Goal: Task Accomplishment & Management: Use online tool/utility

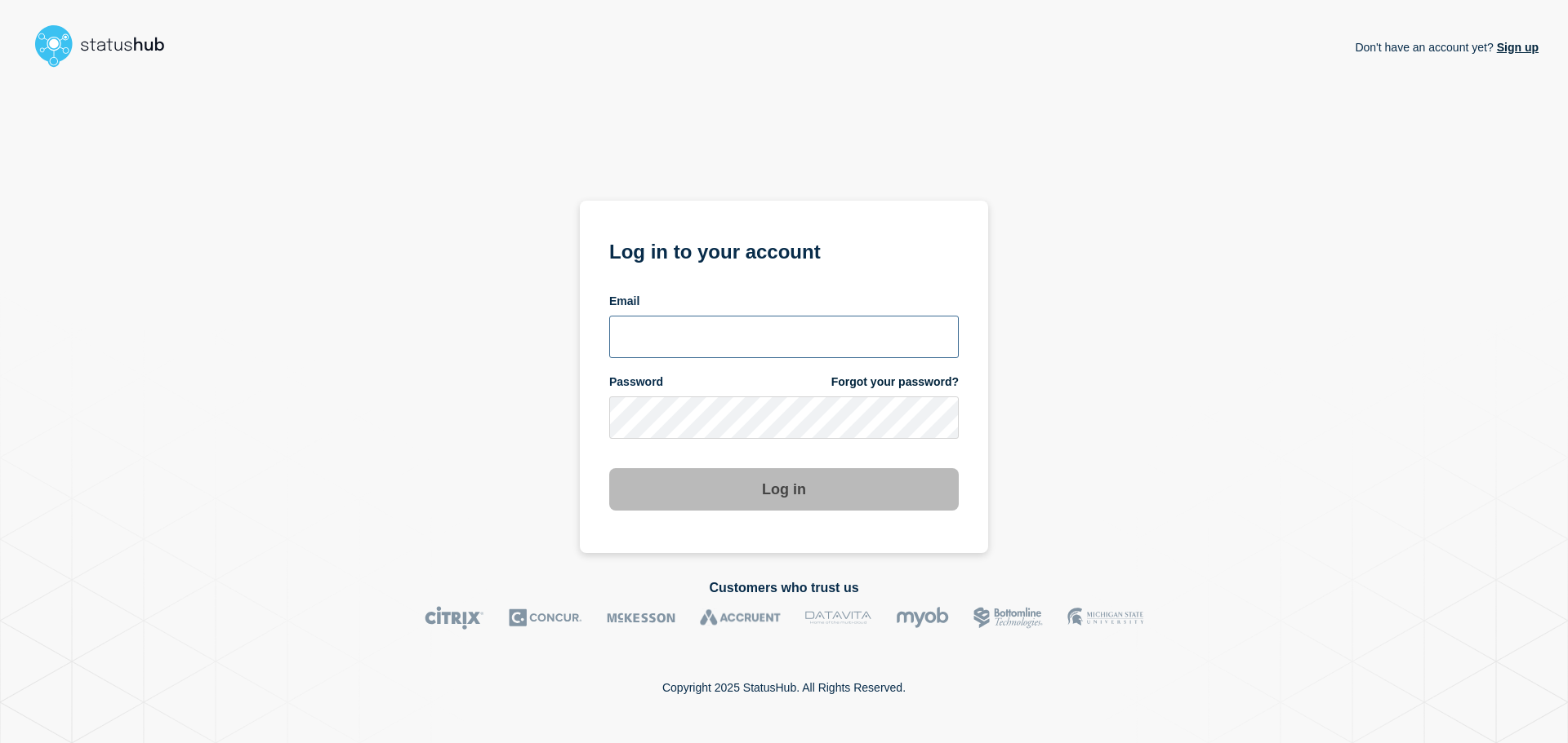
type input "[PERSON_NAME][EMAIL_ADDRESS][DOMAIN_NAME]"
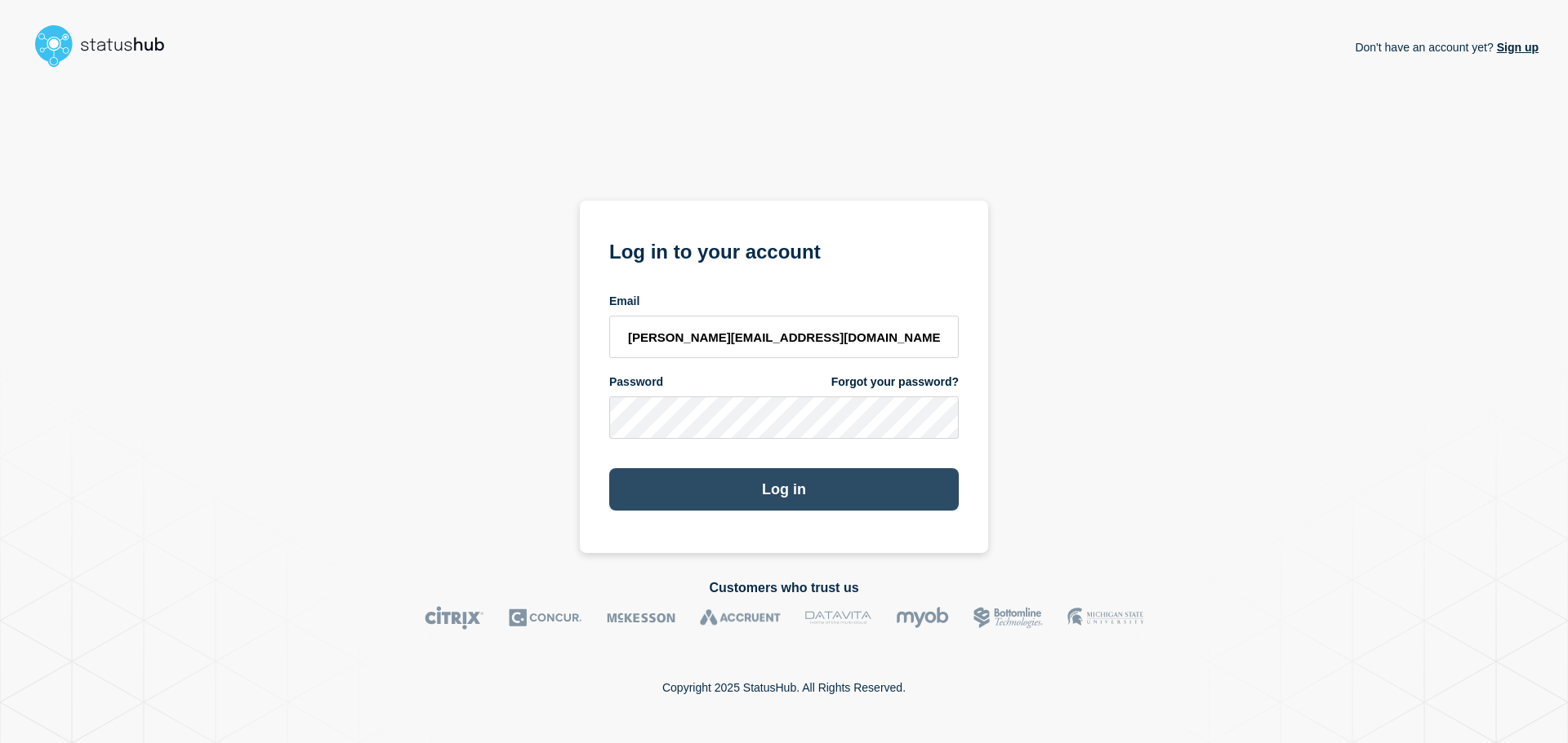
click at [727, 504] on button "Log in" at bounding box center [784, 489] width 350 height 43
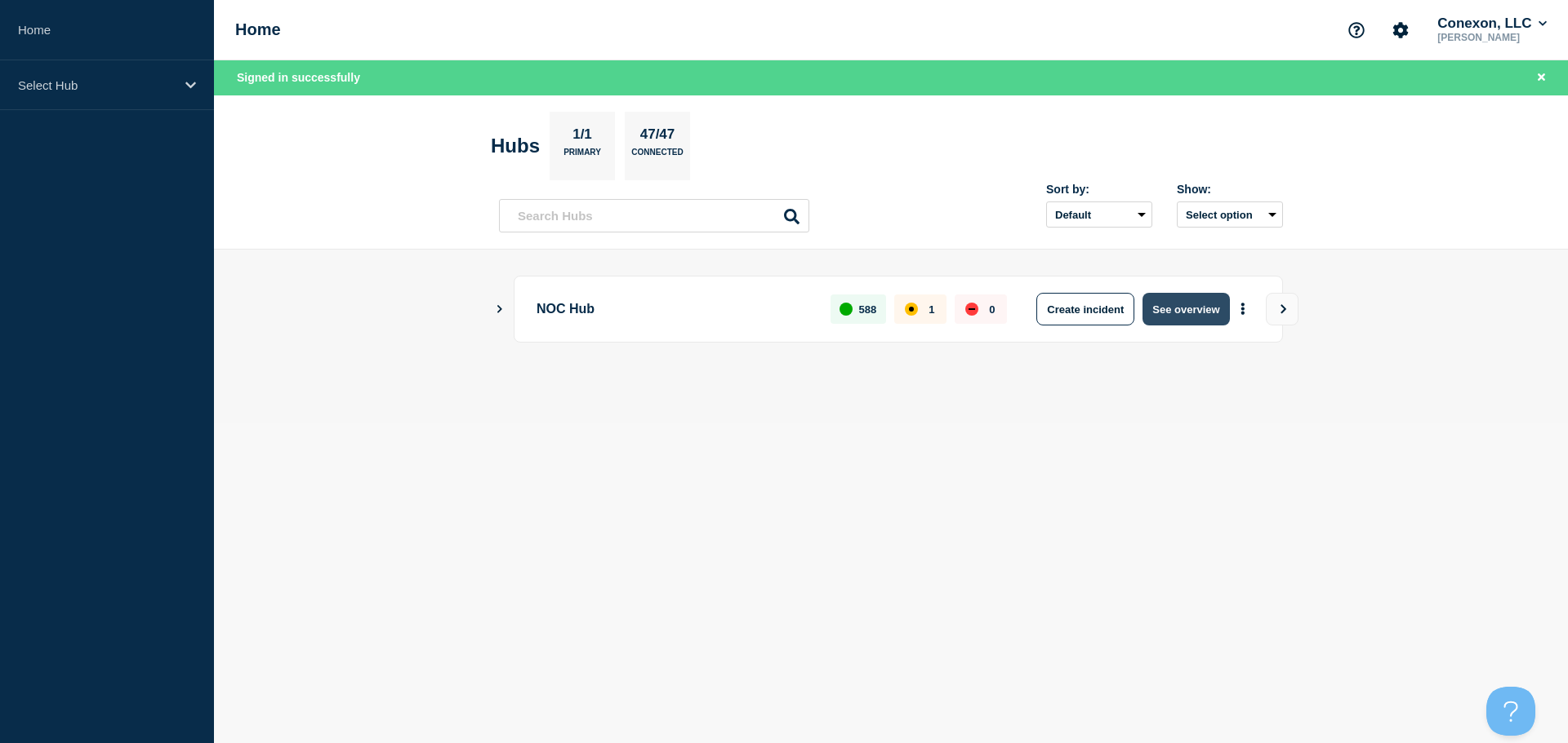
click at [1213, 312] on button "See overview" at bounding box center [1184, 309] width 86 height 33
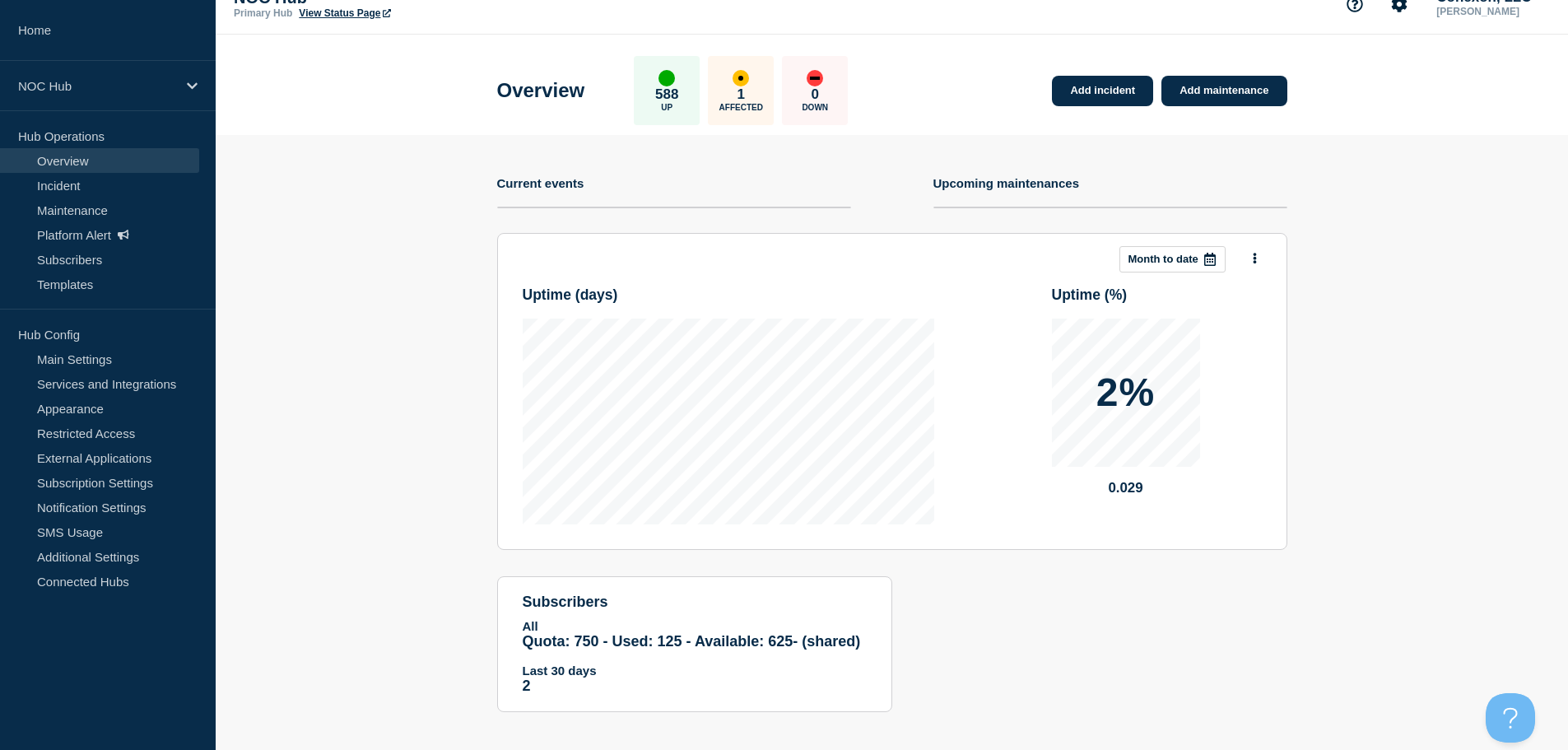
scroll to position [38, 0]
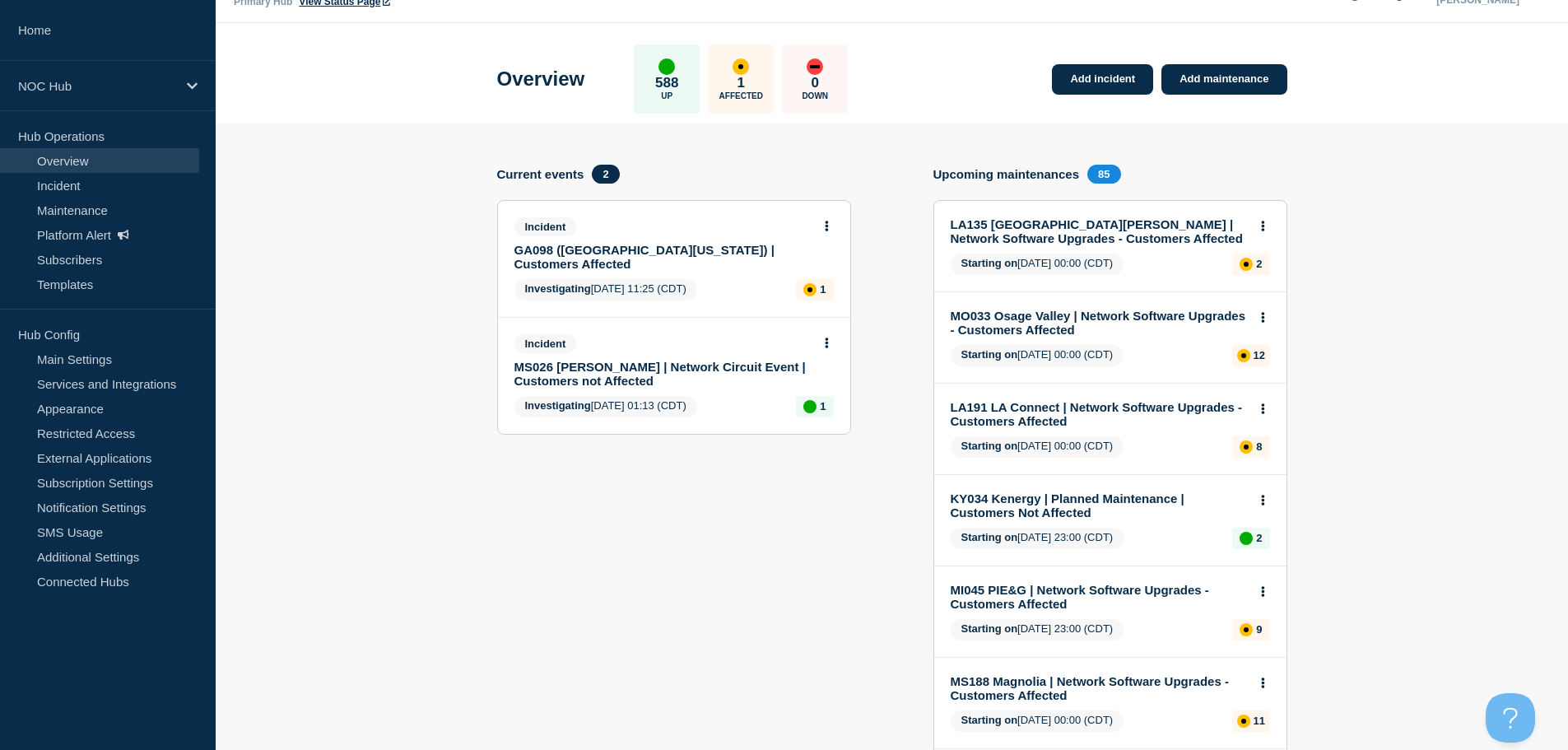
click at [823, 231] on button at bounding box center [826, 227] width 14 height 14
click at [830, 259] on div "View incident Update incident" at bounding box center [826, 276] width 126 height 81
click at [830, 262] on link "View incident" at bounding box center [820, 265] width 68 height 13
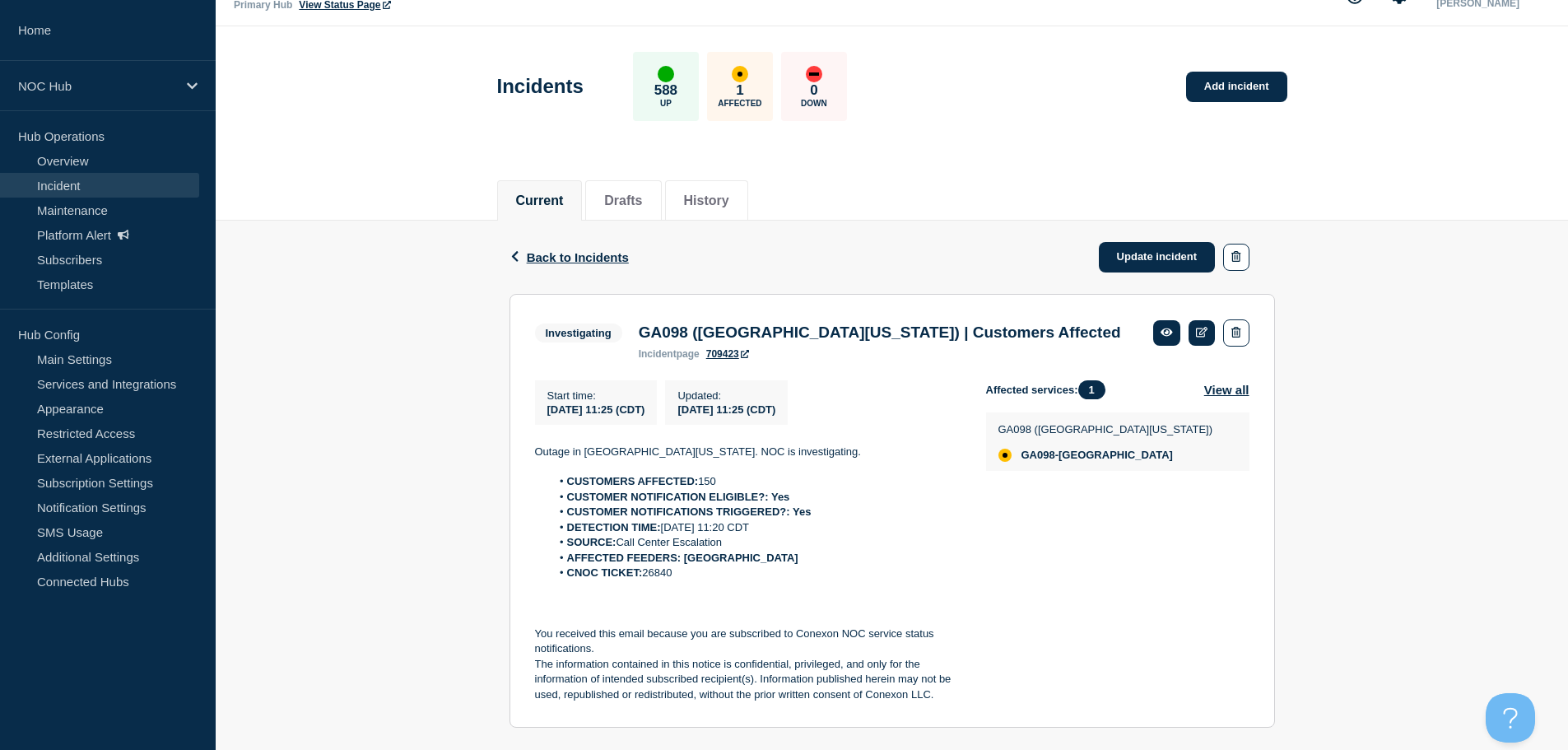
scroll to position [68, 0]
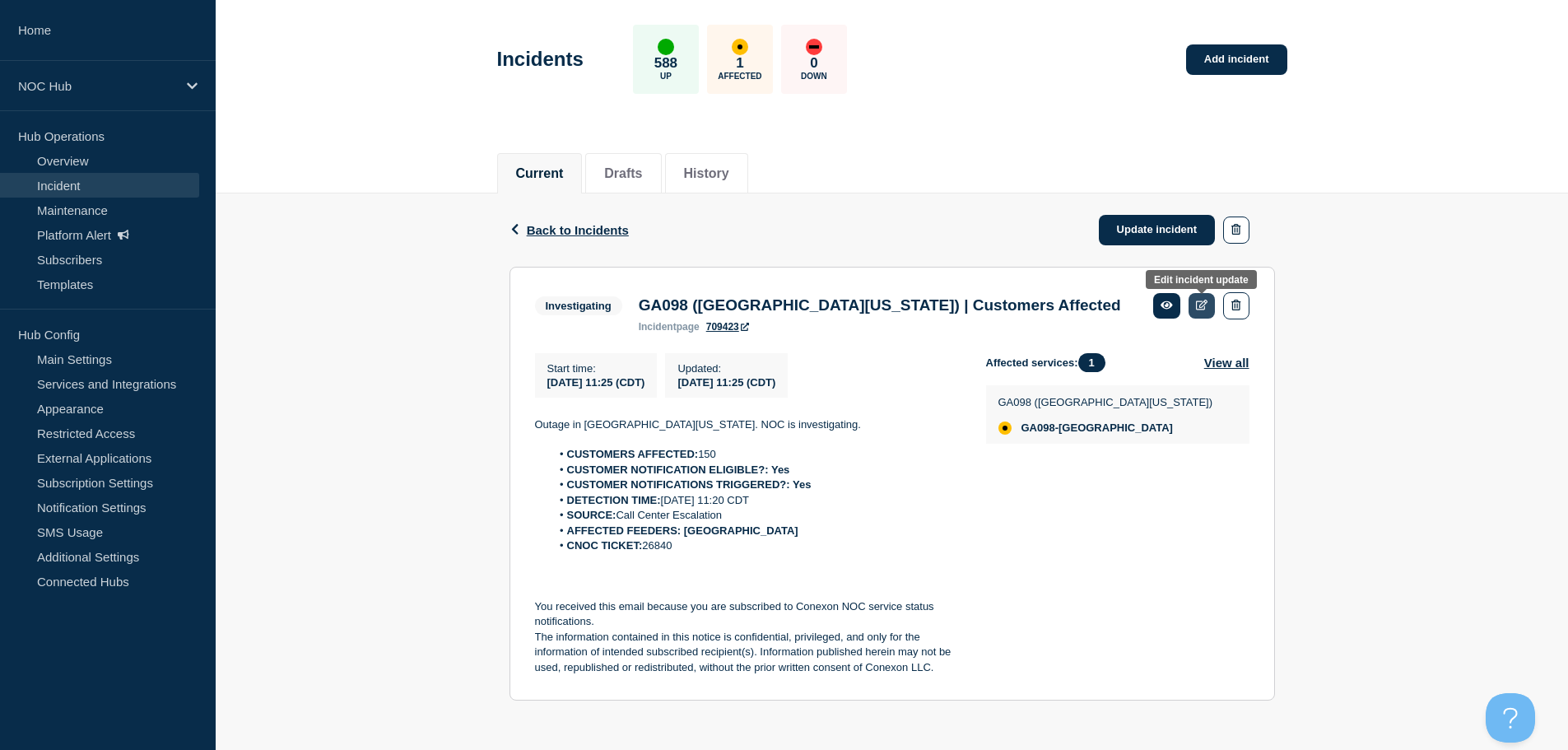
click at [1196, 300] on icon at bounding box center [1202, 305] width 12 height 11
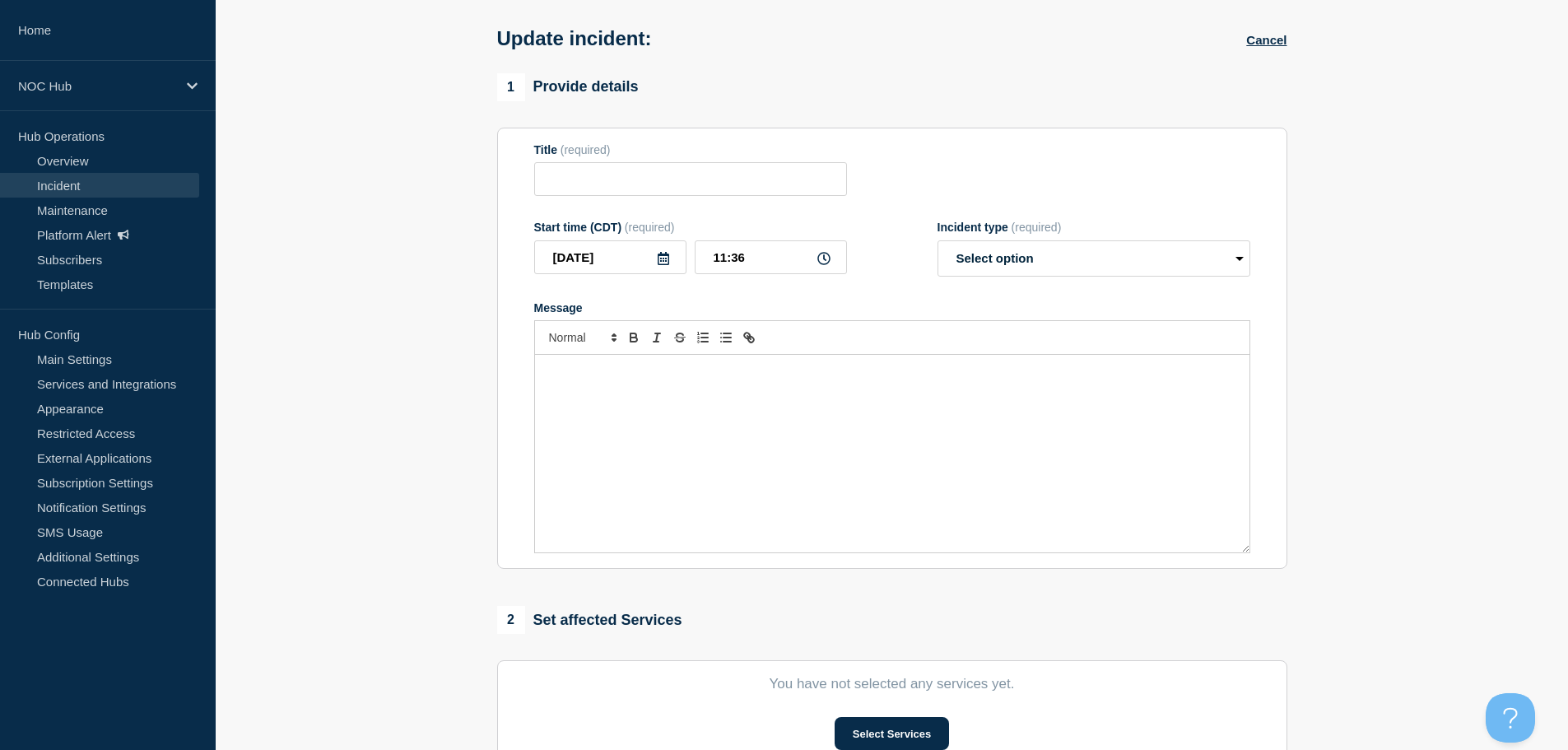
type input "GA098 ([GEOGRAPHIC_DATA][US_STATE]) | Customers Affected"
type input "11:25"
select select "investigating"
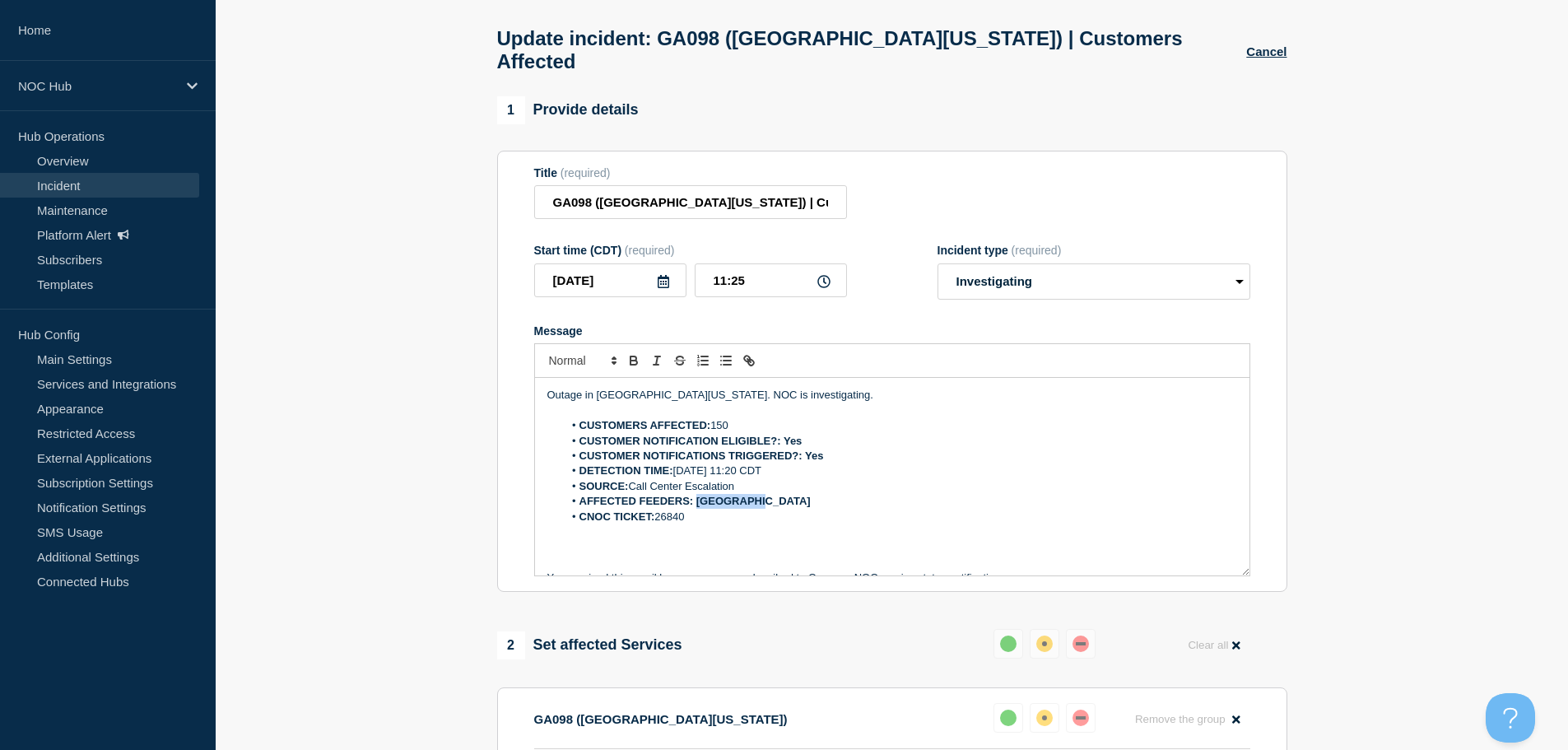
drag, startPoint x: 750, startPoint y: 479, endPoint x: 695, endPoint y: 480, distance: 55.0
click at [695, 494] on li "AFFECTED FEEDERS: [GEOGRAPHIC_DATA]" at bounding box center [899, 501] width 675 height 15
drag, startPoint x: 829, startPoint y: 434, endPoint x: 807, endPoint y: 437, distance: 22.2
click at [807, 449] on li "CUSTOMER NOTIFICATIONS TRIGGERED?: Yes" at bounding box center [899, 456] width 675 height 15
drag, startPoint x: 814, startPoint y: 419, endPoint x: 785, endPoint y: 418, distance: 29.0
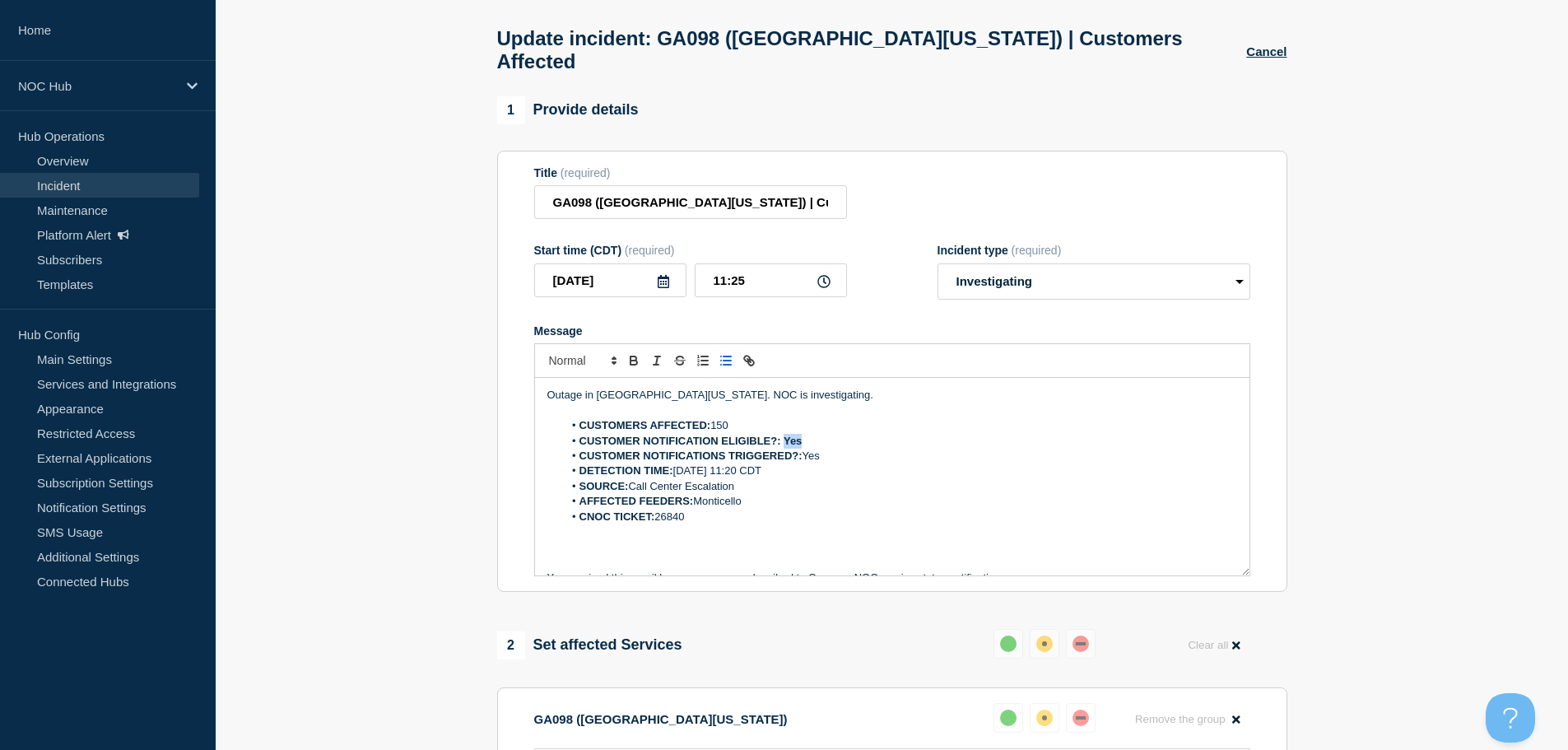
click at [785, 434] on li "CUSTOMER NOTIFICATION ELIGIBLE?: Yes" at bounding box center [899, 441] width 675 height 15
click at [1011, 418] on li "CUSTOMERS AFFECTED: 150" at bounding box center [899, 425] width 675 height 15
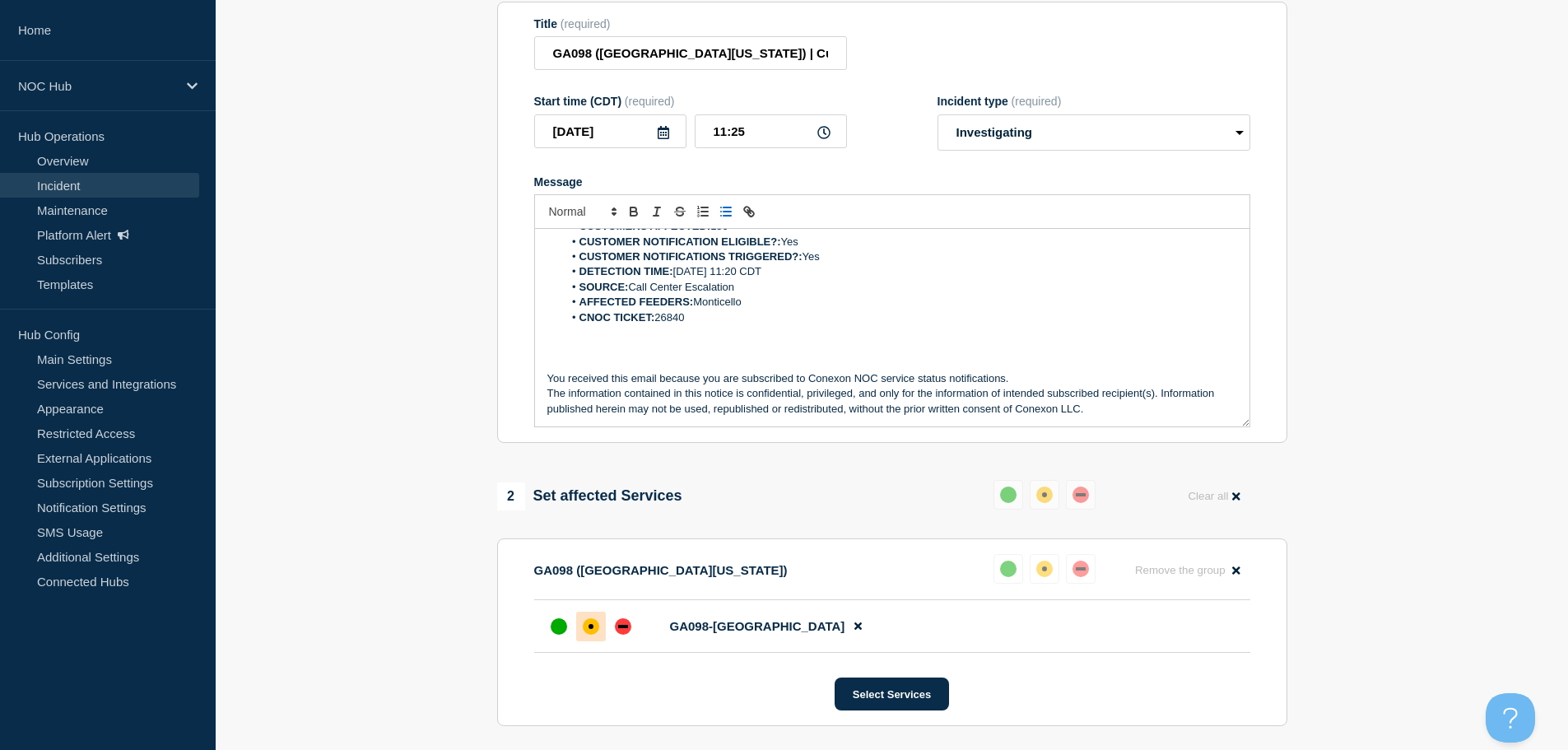
scroll to position [449, 0]
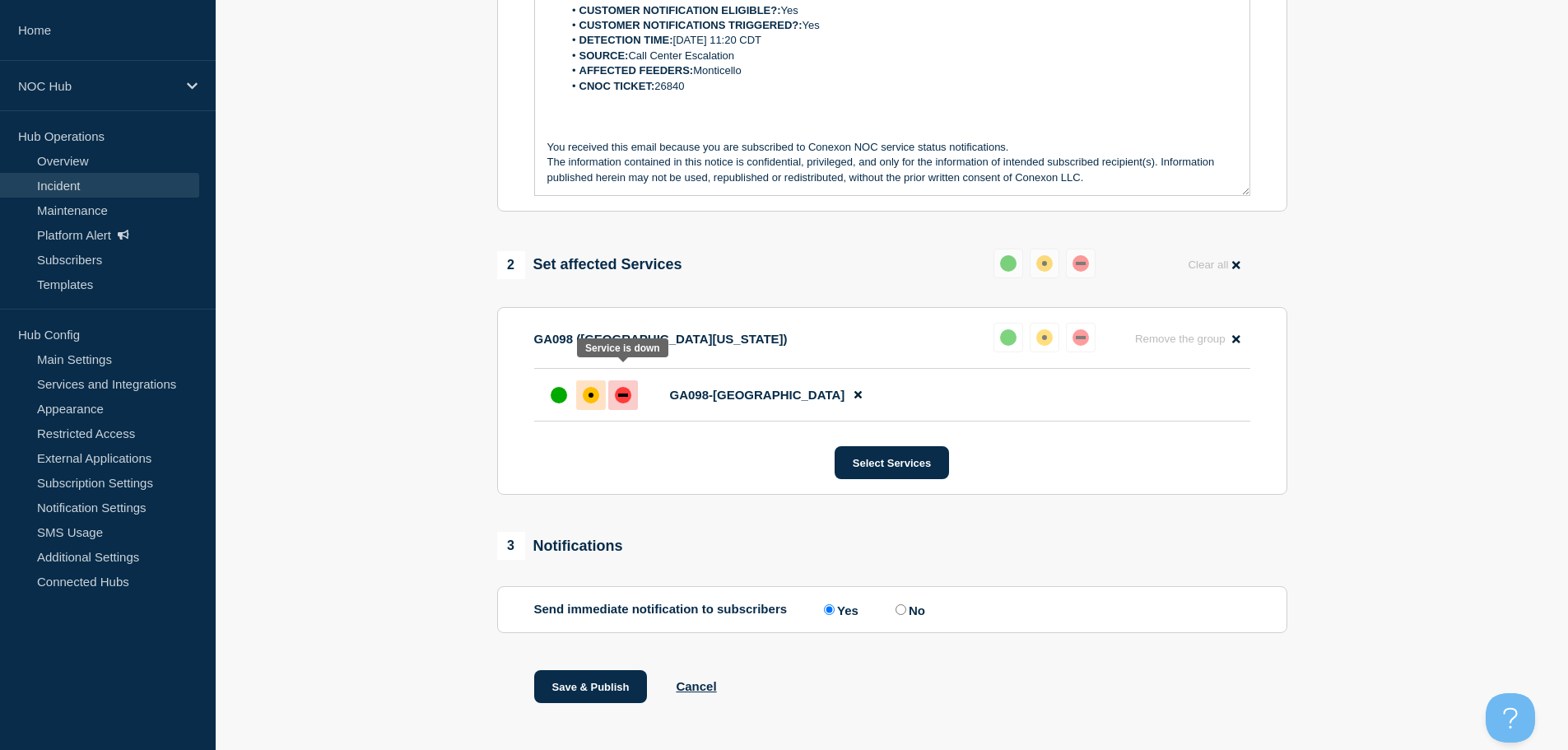
click at [624, 386] on div at bounding box center [624, 396] width 30 height 30
click at [906, 605] on input "No" at bounding box center [900, 610] width 11 height 11
radio input "true"
radio input "false"
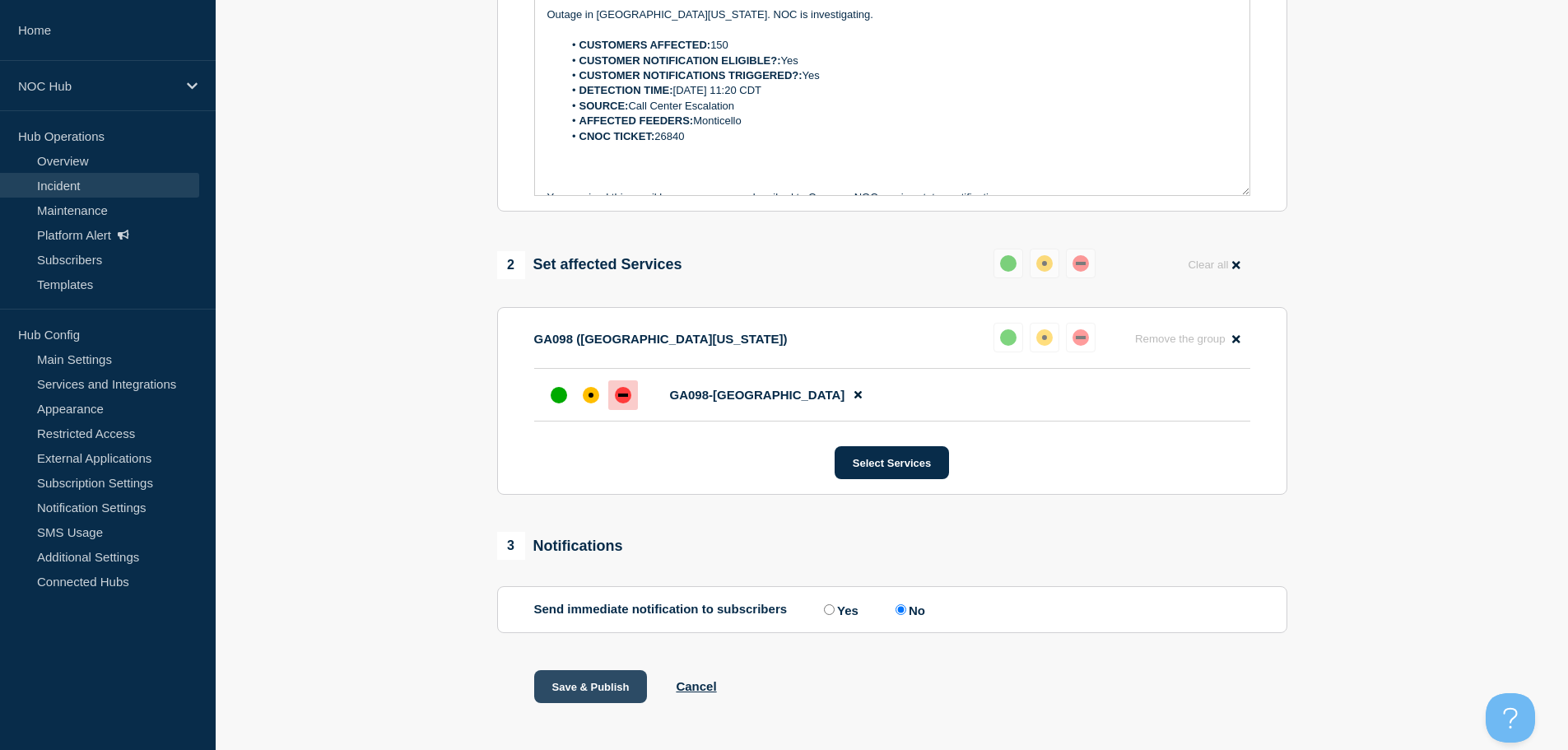
click at [566, 671] on button "Save & Publish" at bounding box center [592, 687] width 114 height 33
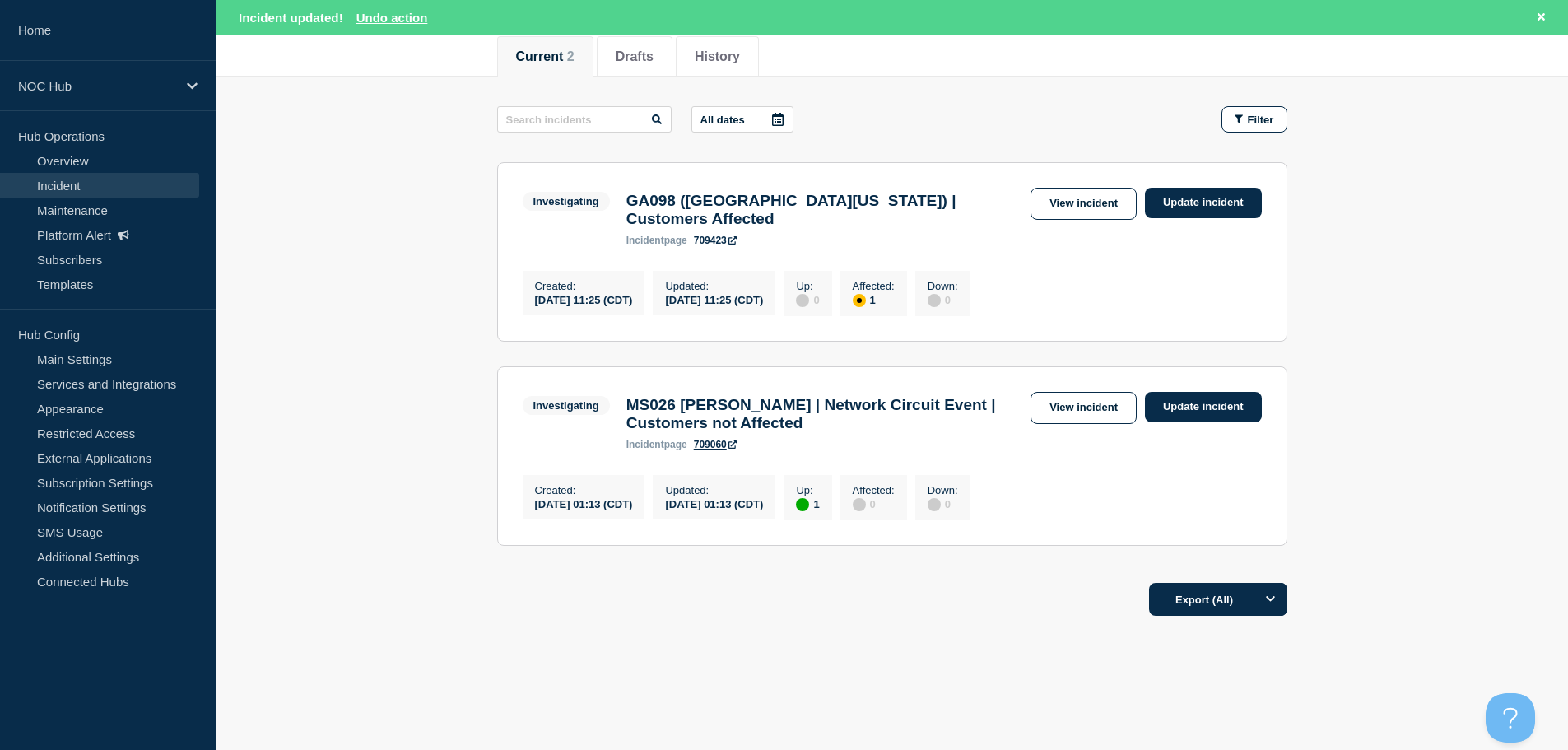
scroll to position [227, 0]
